Goal: Task Accomplishment & Management: Manage account settings

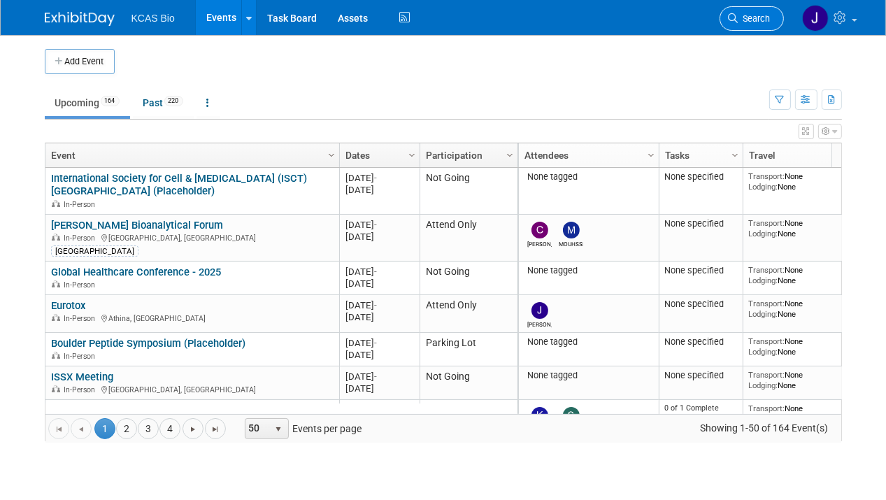
click at [756, 17] on span "Search" at bounding box center [755, 18] width 32 height 10
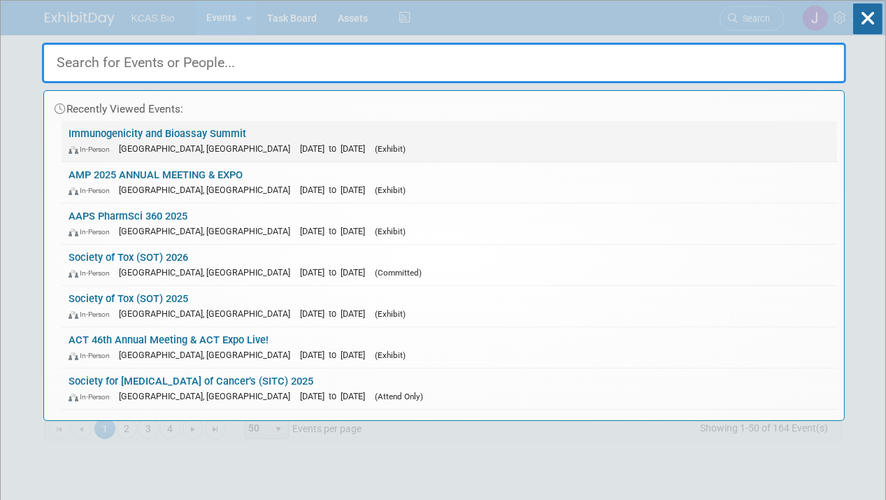
click at [250, 141] on div "In-Person [GEOGRAPHIC_DATA], [GEOGRAPHIC_DATA] [DATE] to [DATE] (Exhibit)" at bounding box center [450, 148] width 762 height 15
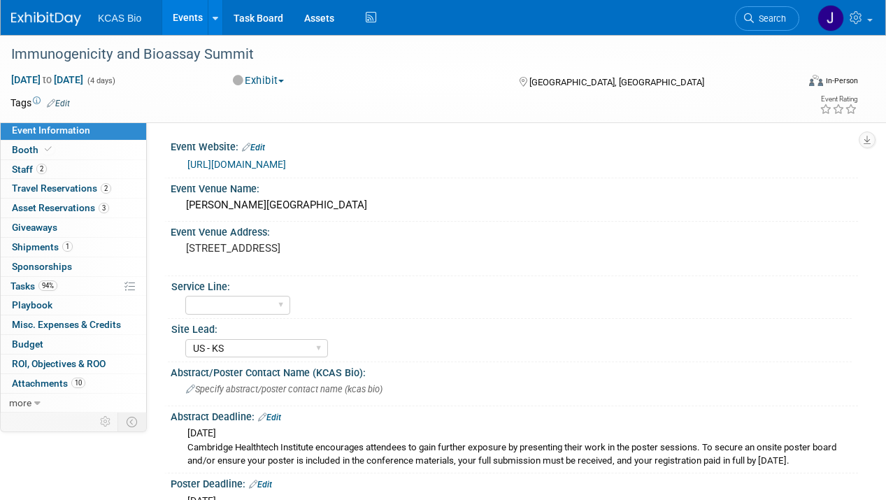
select select "US - KS"
click at [30, 171] on span "Staff 2" at bounding box center [29, 169] width 35 height 11
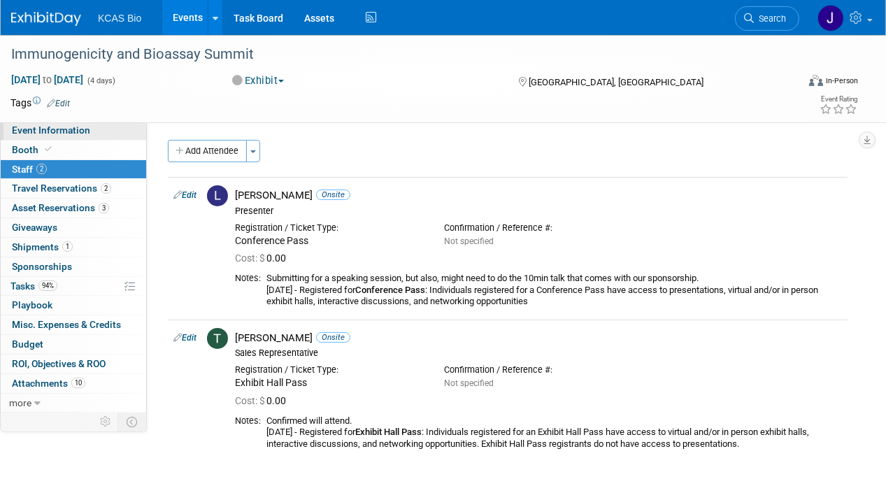
click at [58, 129] on span "Event Information" at bounding box center [51, 130] width 78 height 11
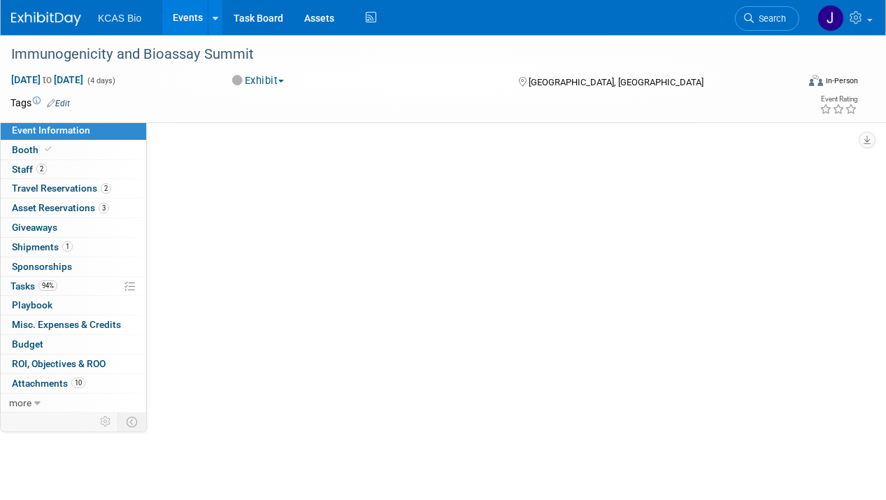
select select "US - KS"
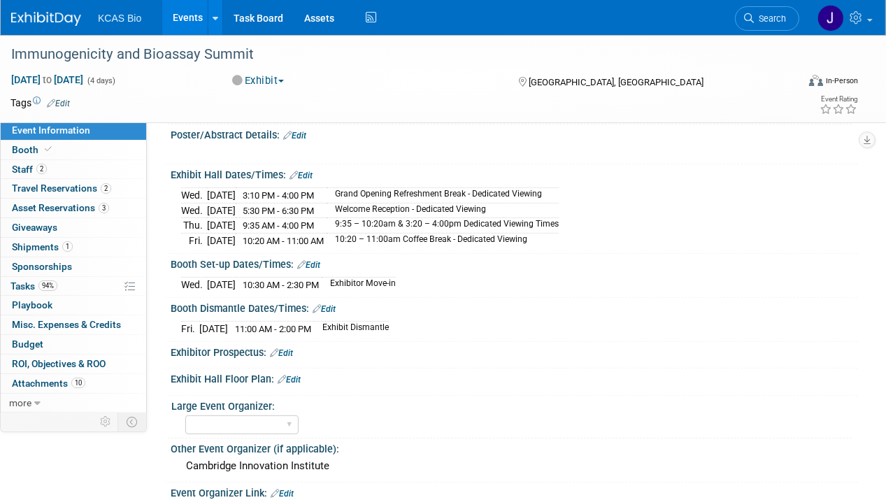
scroll to position [459, 0]
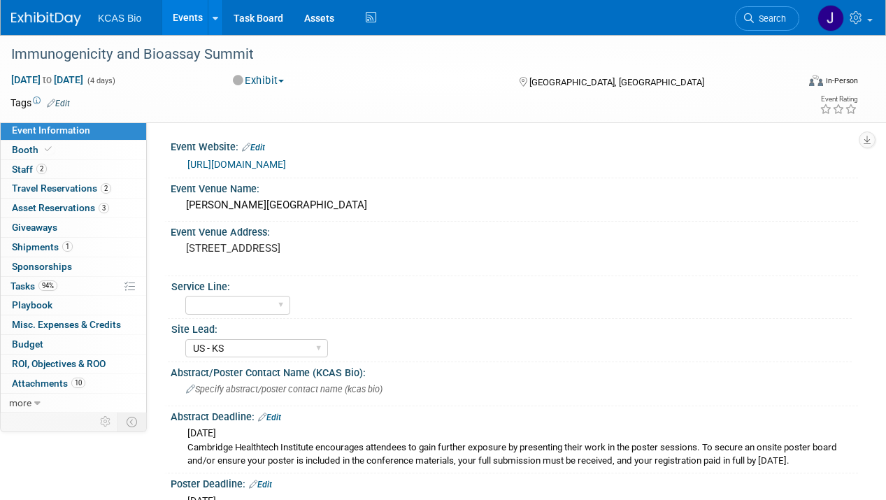
select select "US - KS"
click at [26, 152] on span "Booth" at bounding box center [33, 149] width 43 height 11
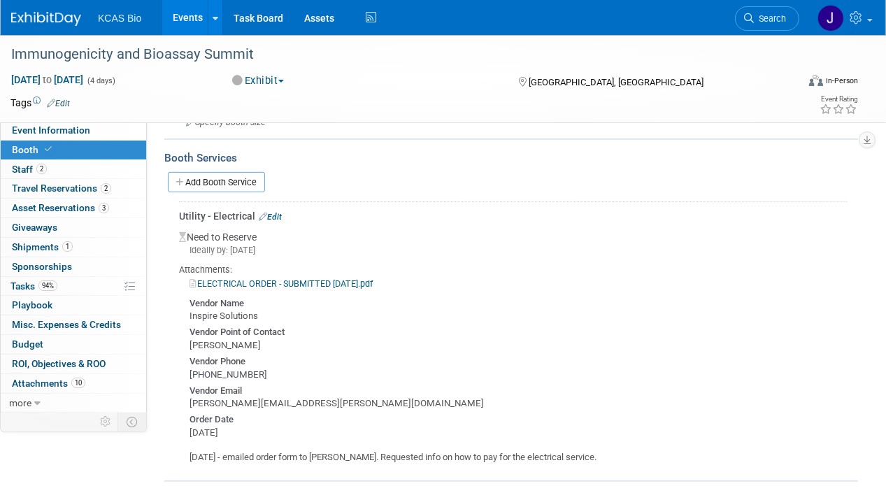
scroll to position [585, 0]
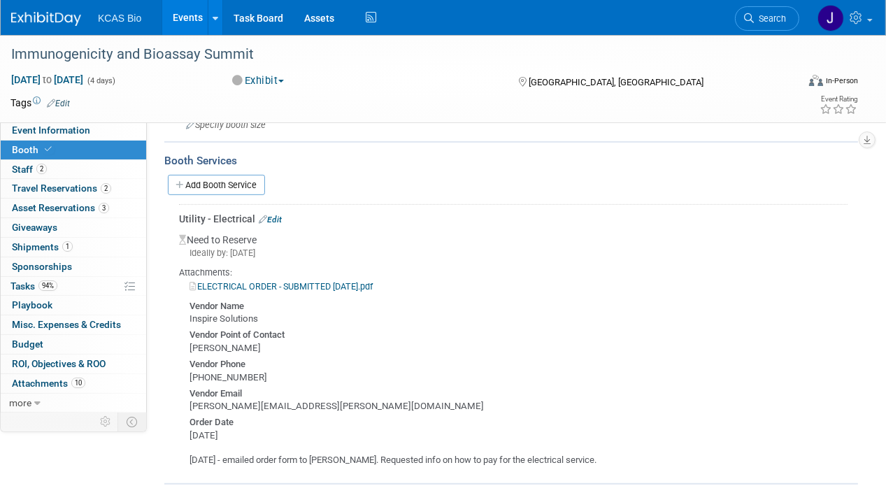
click at [279, 215] on link "Edit" at bounding box center [270, 220] width 23 height 10
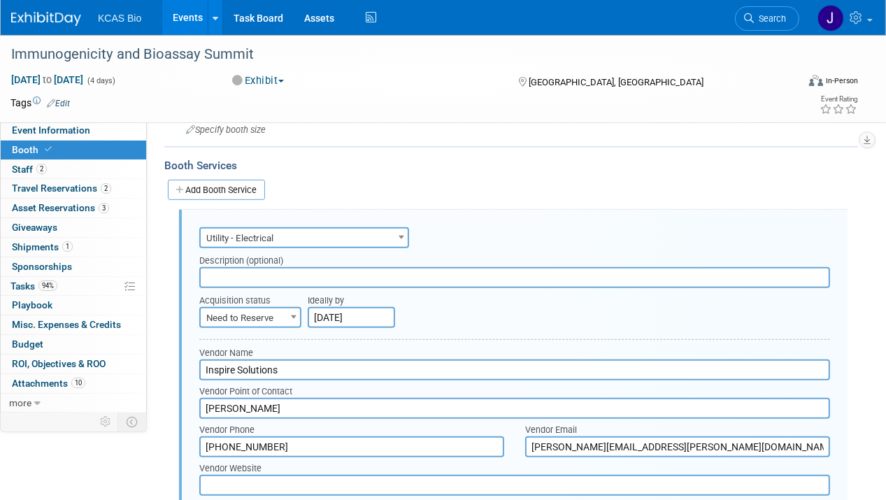
scroll to position [574, 0]
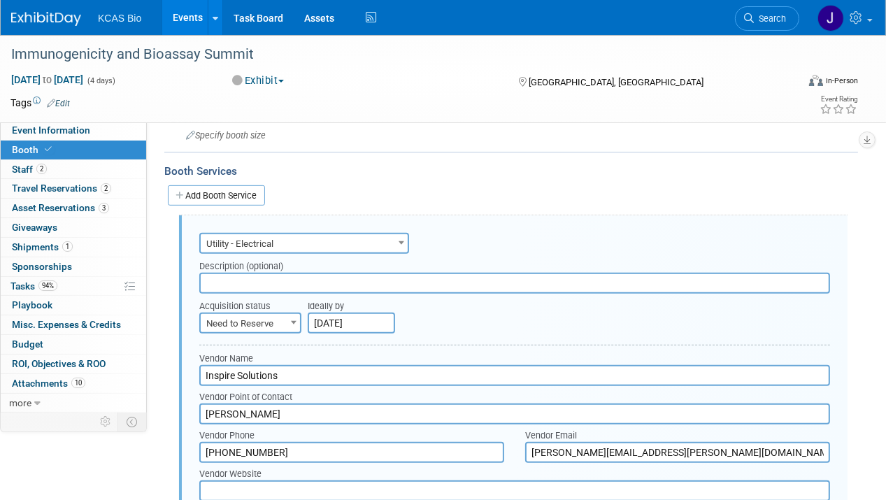
click at [292, 321] on b at bounding box center [294, 322] width 6 height 3
select select "2"
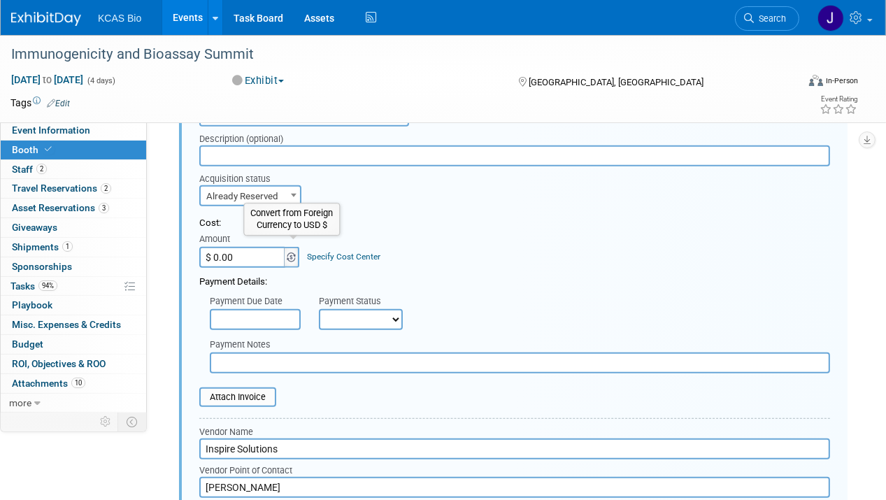
scroll to position [702, 0]
click at [235, 252] on input "$ 0.00" at bounding box center [242, 256] width 87 height 21
type input "$ 206.46"
click at [355, 316] on select "Not Paid Yet Partially Paid Paid in Full" at bounding box center [361, 319] width 84 height 21
select select "1"
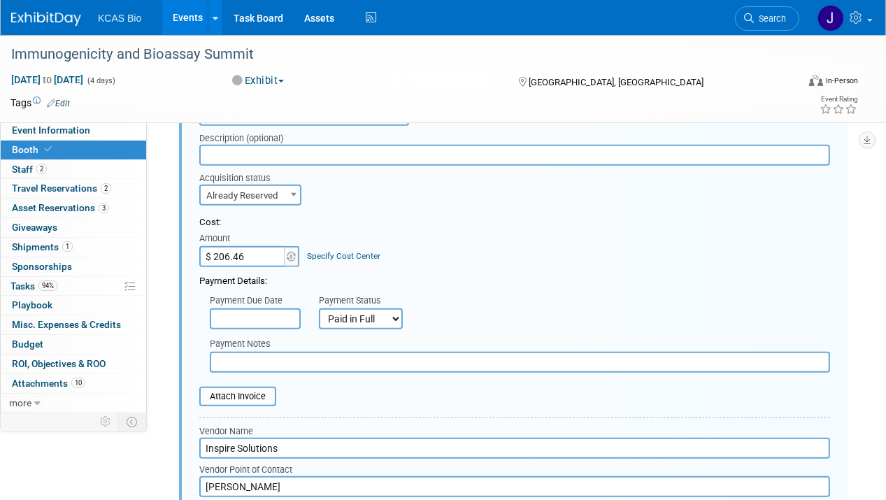
click at [319, 309] on select "Not Paid Yet Partially Paid Paid in Full" at bounding box center [361, 319] width 84 height 21
click at [263, 388] on input "file" at bounding box center [191, 396] width 166 height 17
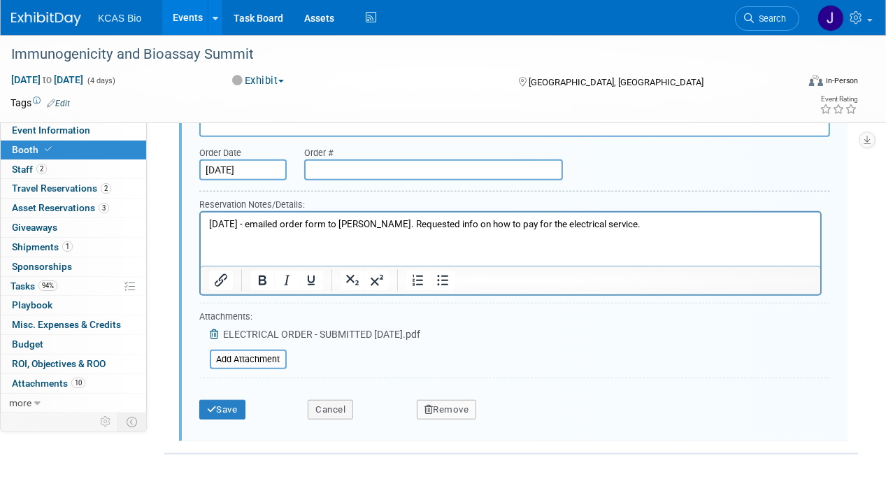
scroll to position [1149, 0]
click at [226, 399] on button "Save" at bounding box center [222, 409] width 46 height 20
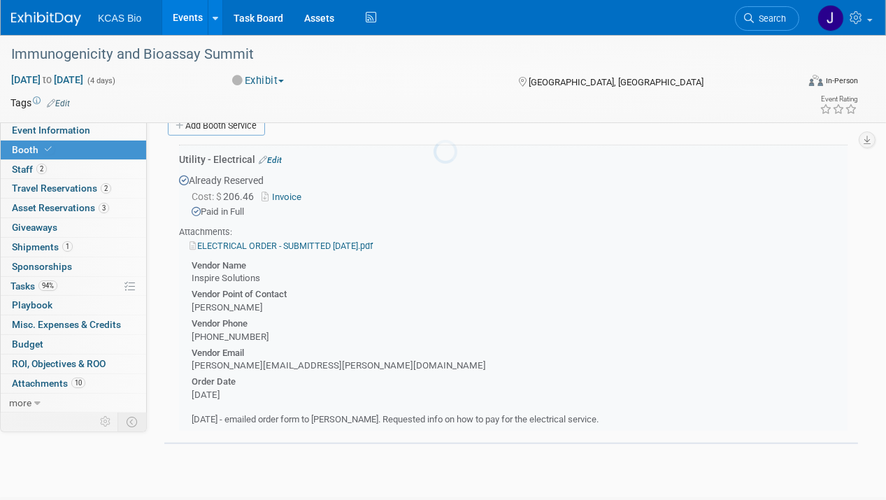
scroll to position [627, 0]
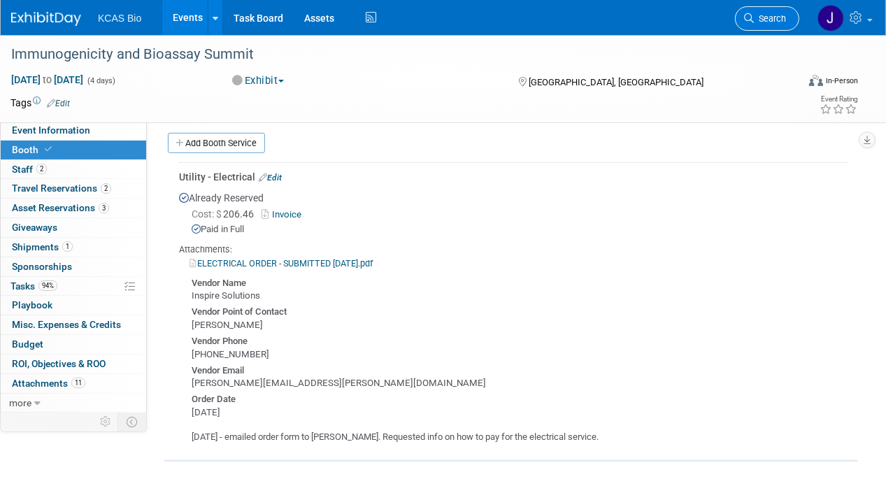
click at [758, 27] on link "Search" at bounding box center [767, 18] width 64 height 24
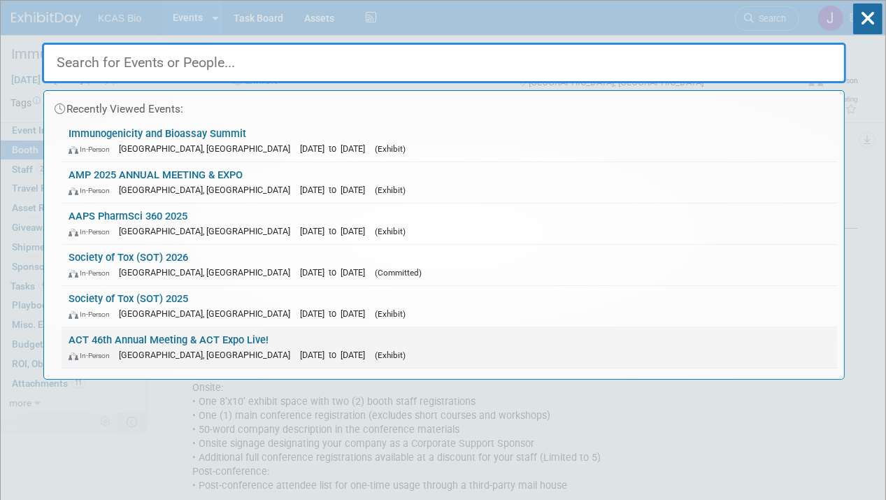
click at [134, 332] on link "ACT 46th Annual Meeting & ACT Expo Live! In-Person Phoenix, AZ Nov 16, 2025 to …" at bounding box center [450, 347] width 776 height 41
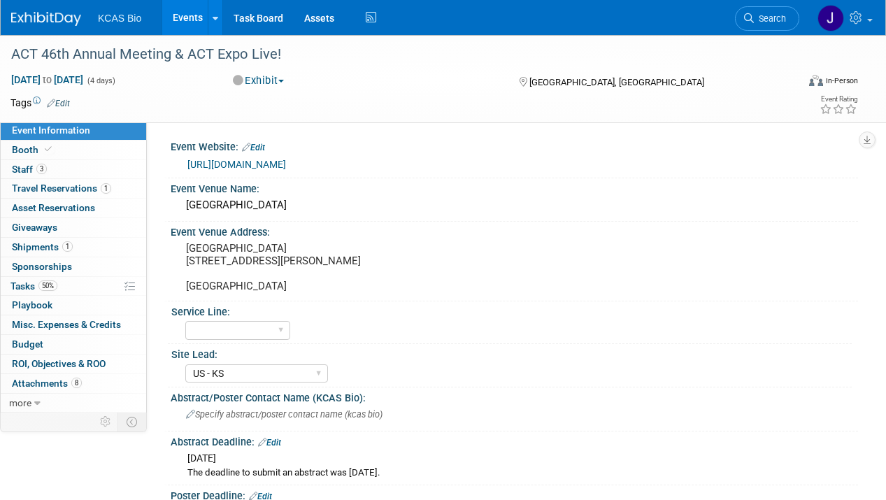
select select "US - KS"
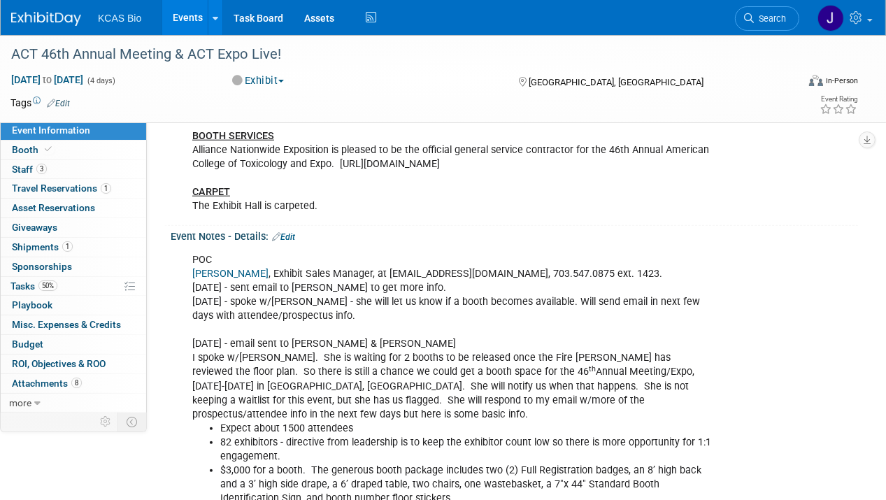
scroll to position [1297, 0]
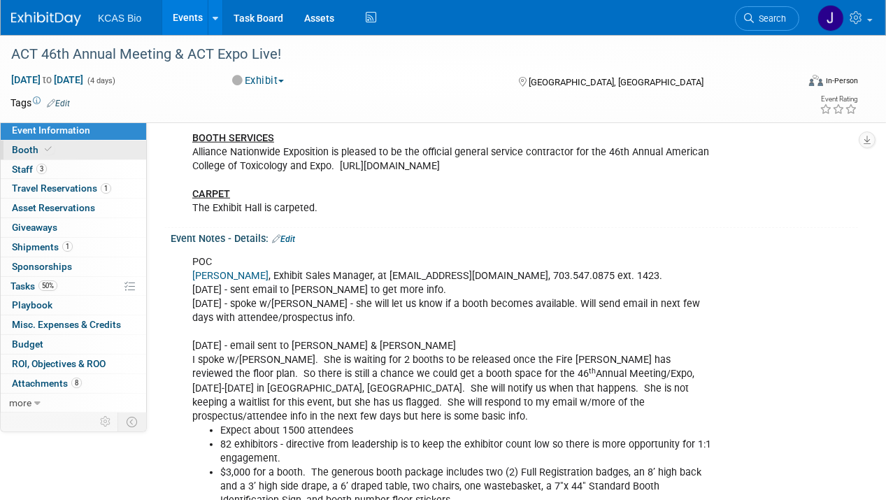
click at [34, 148] on span "Booth" at bounding box center [33, 149] width 43 height 11
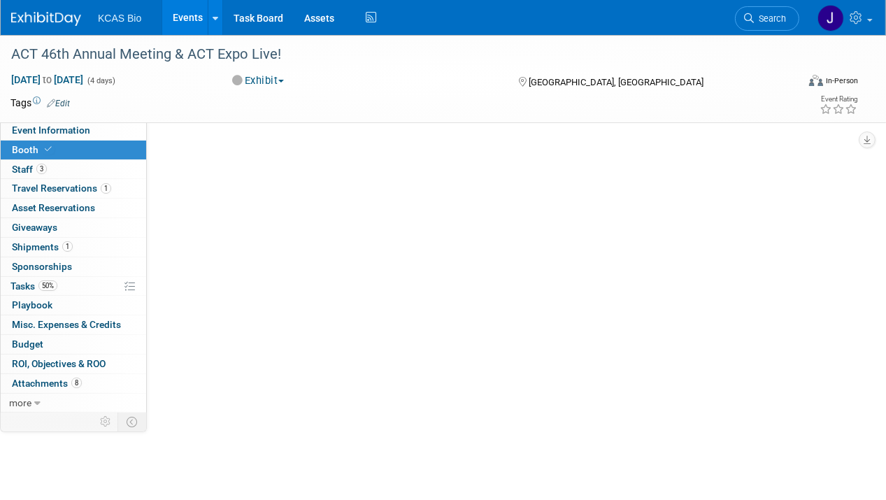
scroll to position [0, 0]
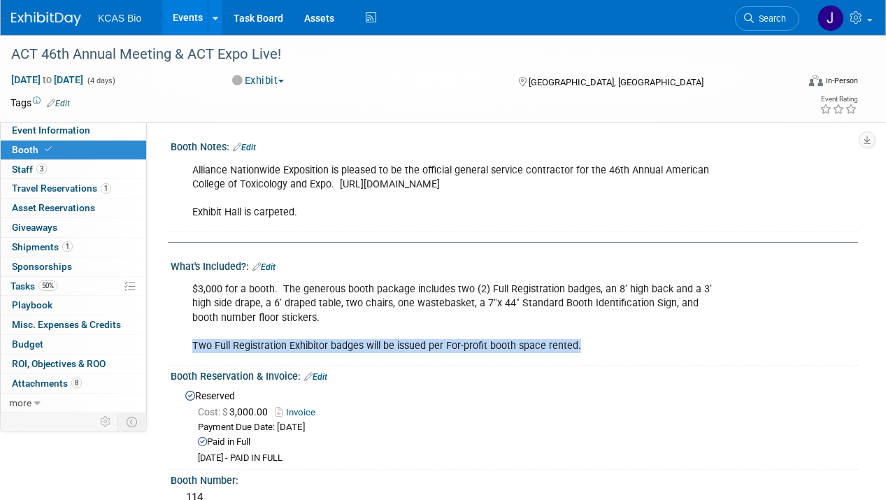
drag, startPoint x: 194, startPoint y: 343, endPoint x: 593, endPoint y: 348, distance: 399.5
click at [593, 348] on div "$3,000 for a booth. The generous booth package includes two (2) Full Registrati…" at bounding box center [453, 318] width 540 height 84
copy div "Two Full Registration Exhibitor badges will be issued per For-profit booth spac…"
click at [24, 169] on span "Staff 3" at bounding box center [29, 169] width 35 height 11
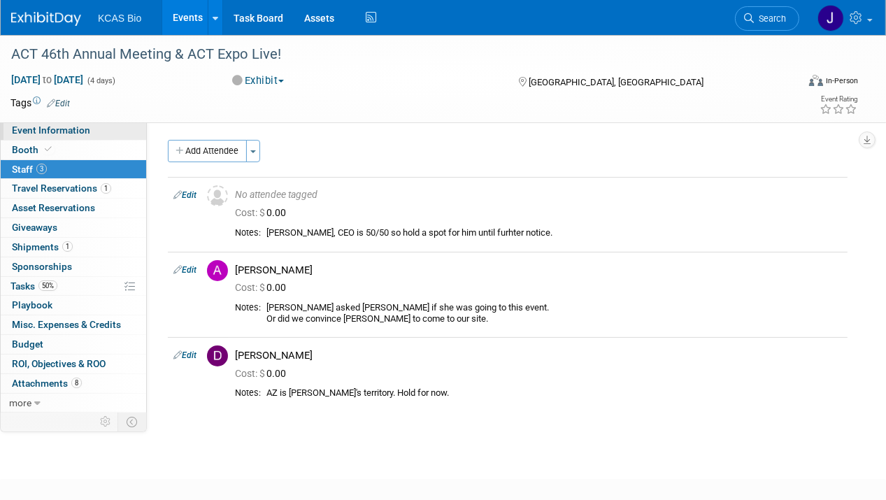
click at [32, 129] on span "Event Information" at bounding box center [51, 130] width 78 height 11
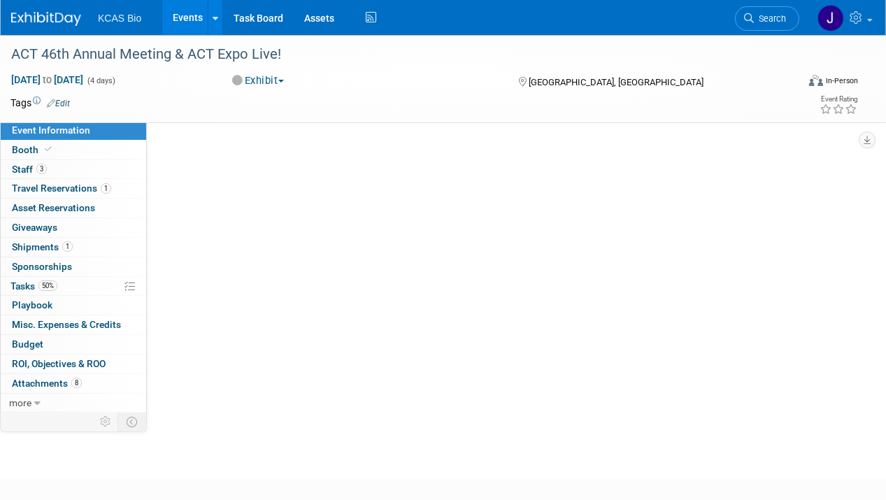
select select "US - KS"
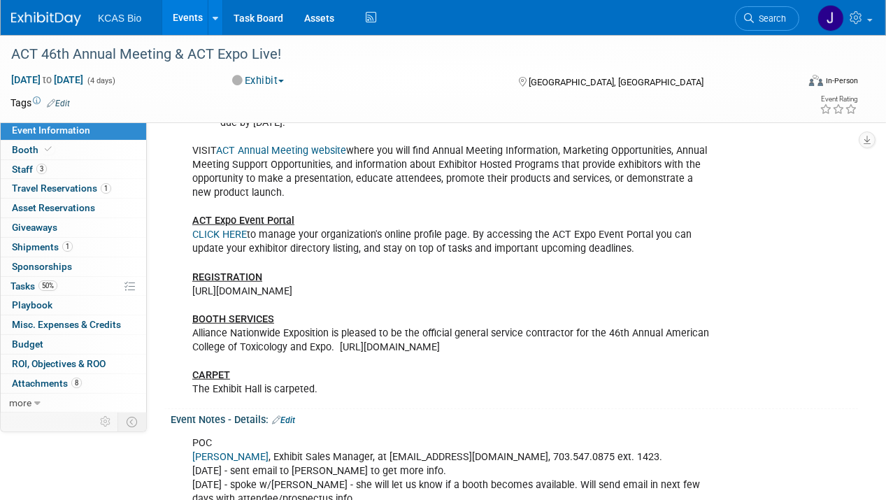
scroll to position [1117, 0]
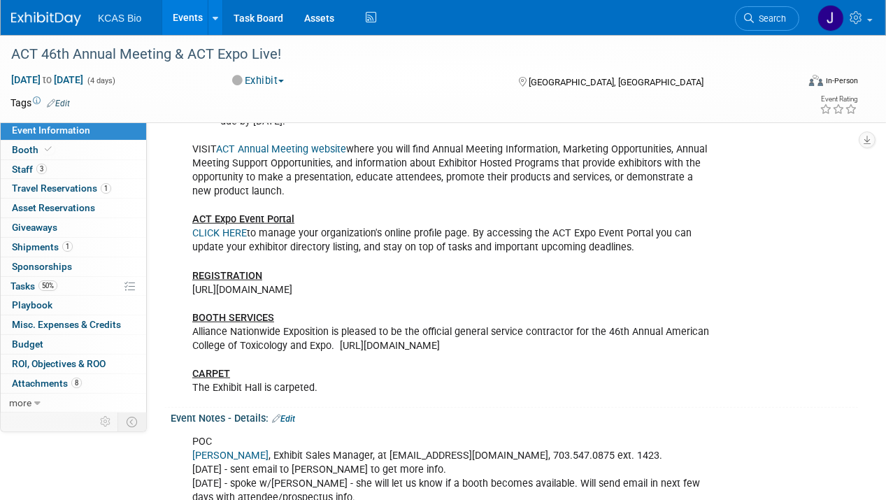
drag, startPoint x: 441, startPoint y: 271, endPoint x: 193, endPoint y: 276, distance: 248.4
click at [193, 276] on div "Chris F would like to consider being on a booth back up list if budget allows. …" at bounding box center [453, 128] width 540 height 548
copy div "https://act2025.smallworldlabs.com/registerpersonnel"
